Goal: Find specific page/section: Find specific page/section

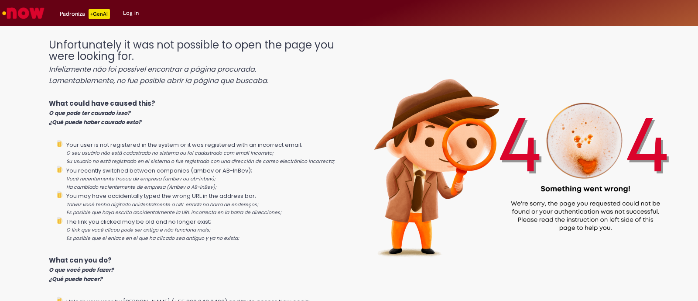
click at [135, 15] on link "Log in" at bounding box center [131, 13] width 29 height 26
